Goal: Information Seeking & Learning: Learn about a topic

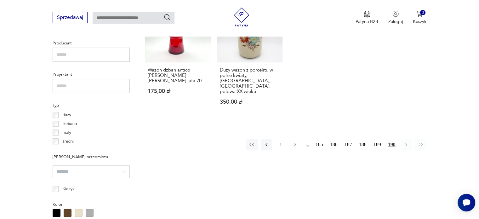
scroll to position [513, 0]
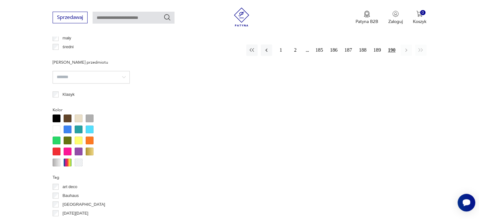
click at [57, 126] on div at bounding box center [57, 129] width 8 height 8
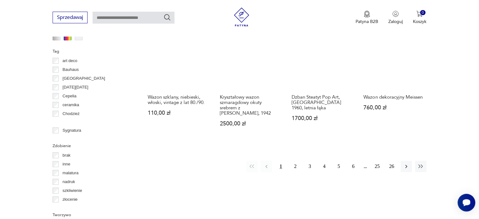
scroll to position [670, 0]
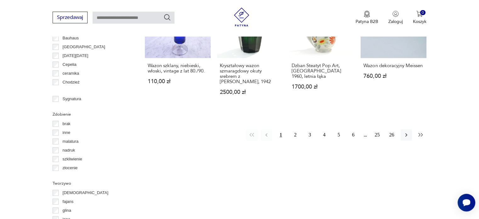
click at [419, 132] on icon "button" at bounding box center [420, 135] width 6 height 6
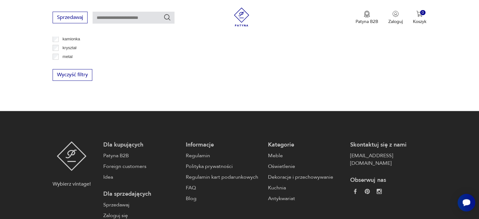
scroll to position [670, 0]
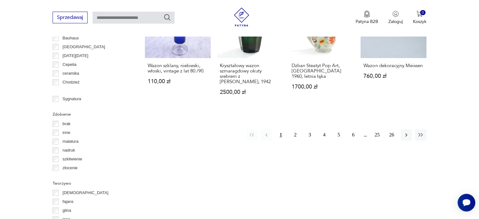
scroll to position [513, 0]
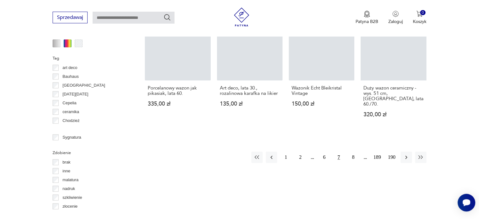
scroll to position [651, 0]
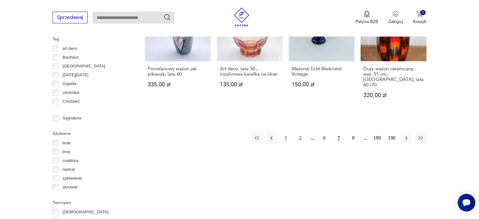
click at [73, 82] on p "Cepelia" at bounding box center [70, 83] width 14 height 7
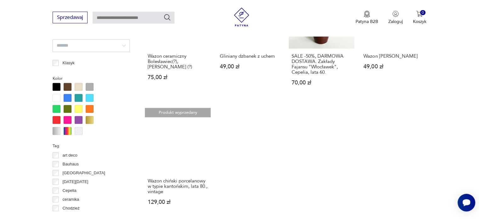
scroll to position [608, 0]
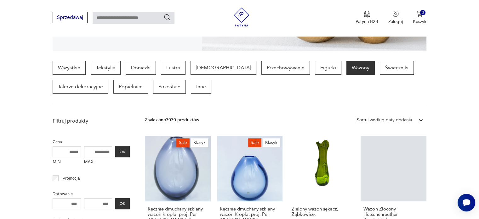
scroll to position [274, 0]
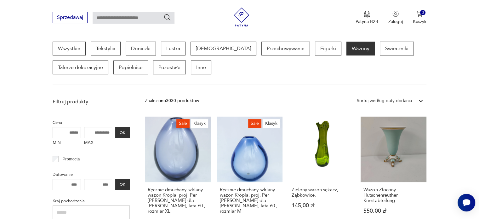
click at [55, 118] on div "Cena MIN MAX OK" at bounding box center [91, 133] width 77 height 30
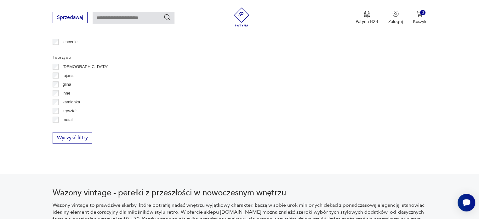
scroll to position [954, 0]
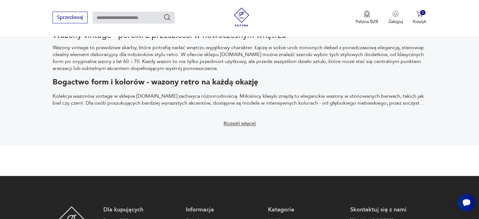
scroll to position [148, 0]
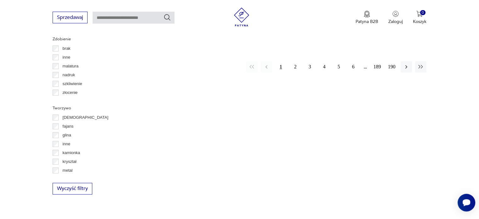
scroll to position [872, 0]
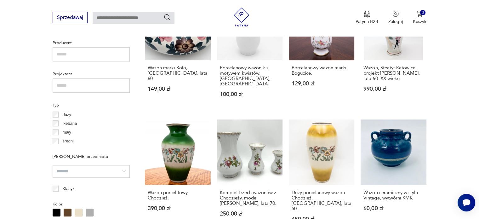
scroll to position [545, 0]
